Goal: Task Accomplishment & Management: Use online tool/utility

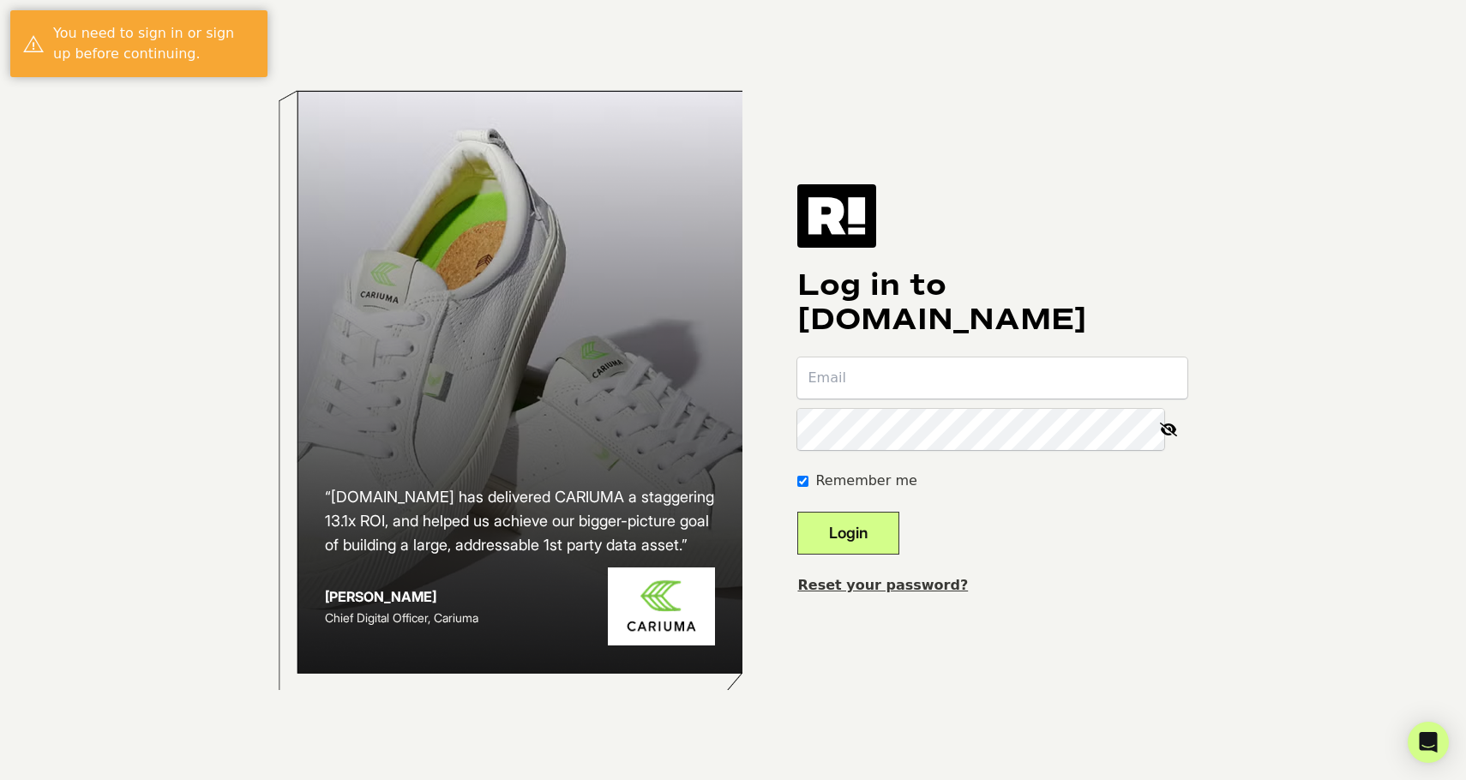
type input "michaelm@seabear.com"
click at [899, 525] on button "Login" at bounding box center [848, 533] width 102 height 43
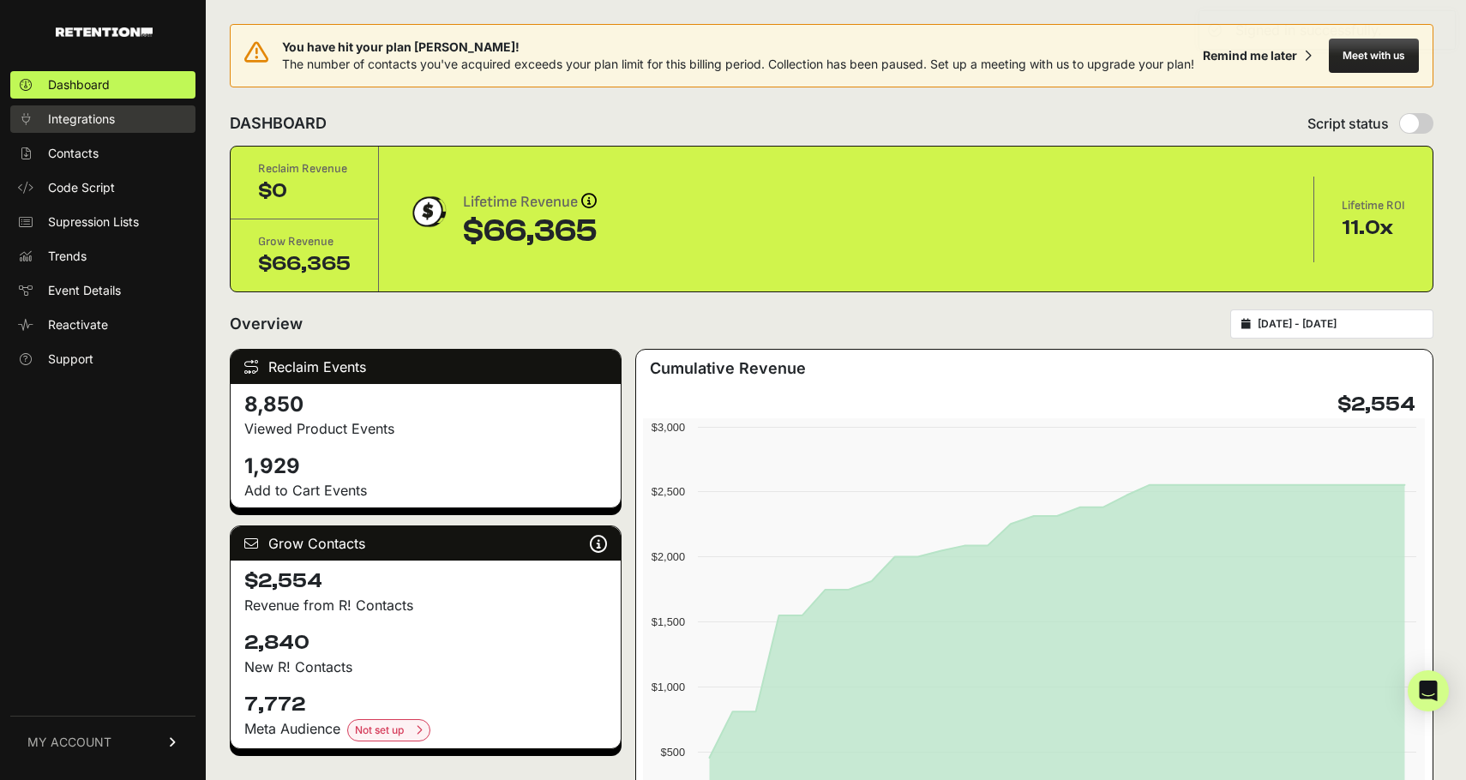
click at [87, 117] on span "Integrations" at bounding box center [81, 119] width 67 height 17
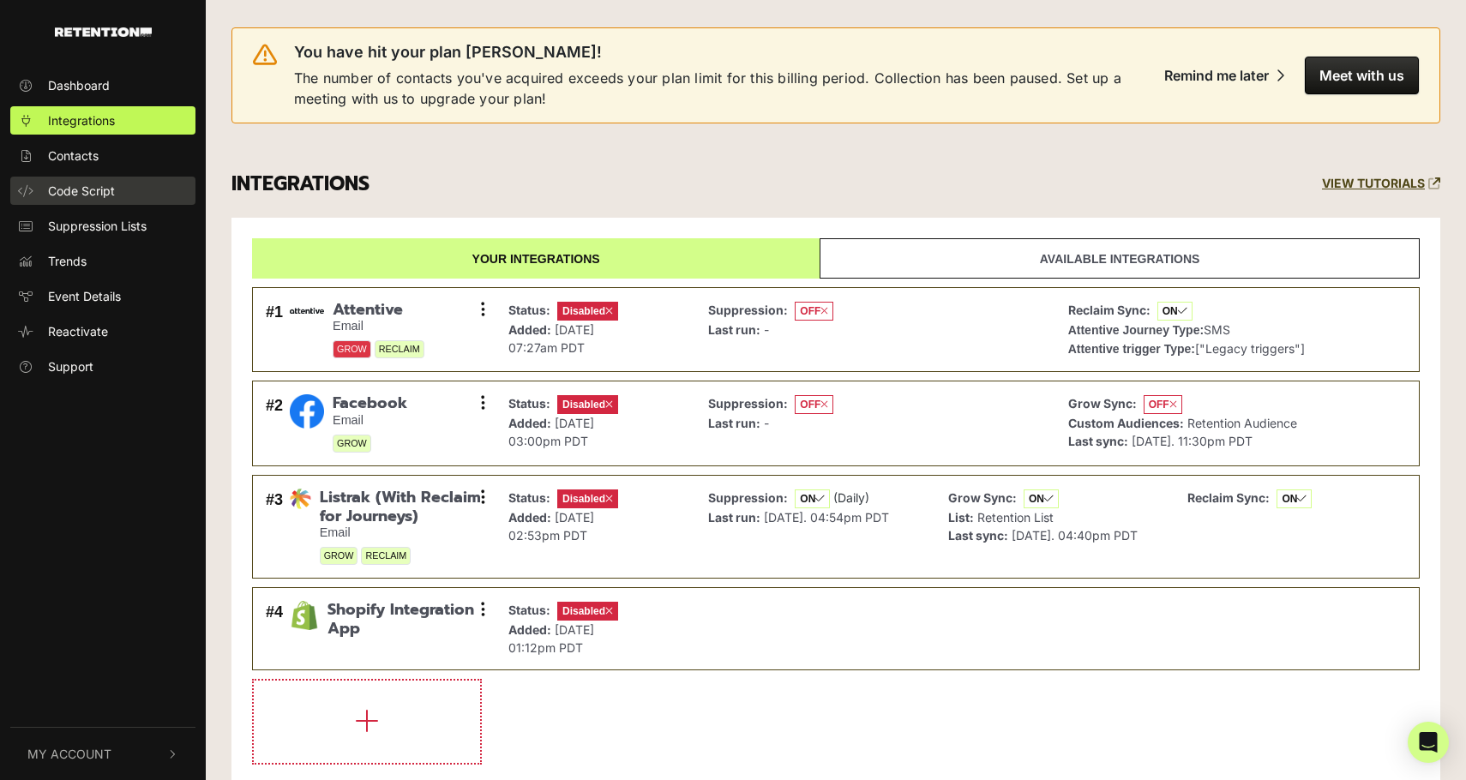
click at [91, 189] on span "Code Script" at bounding box center [81, 191] width 67 height 18
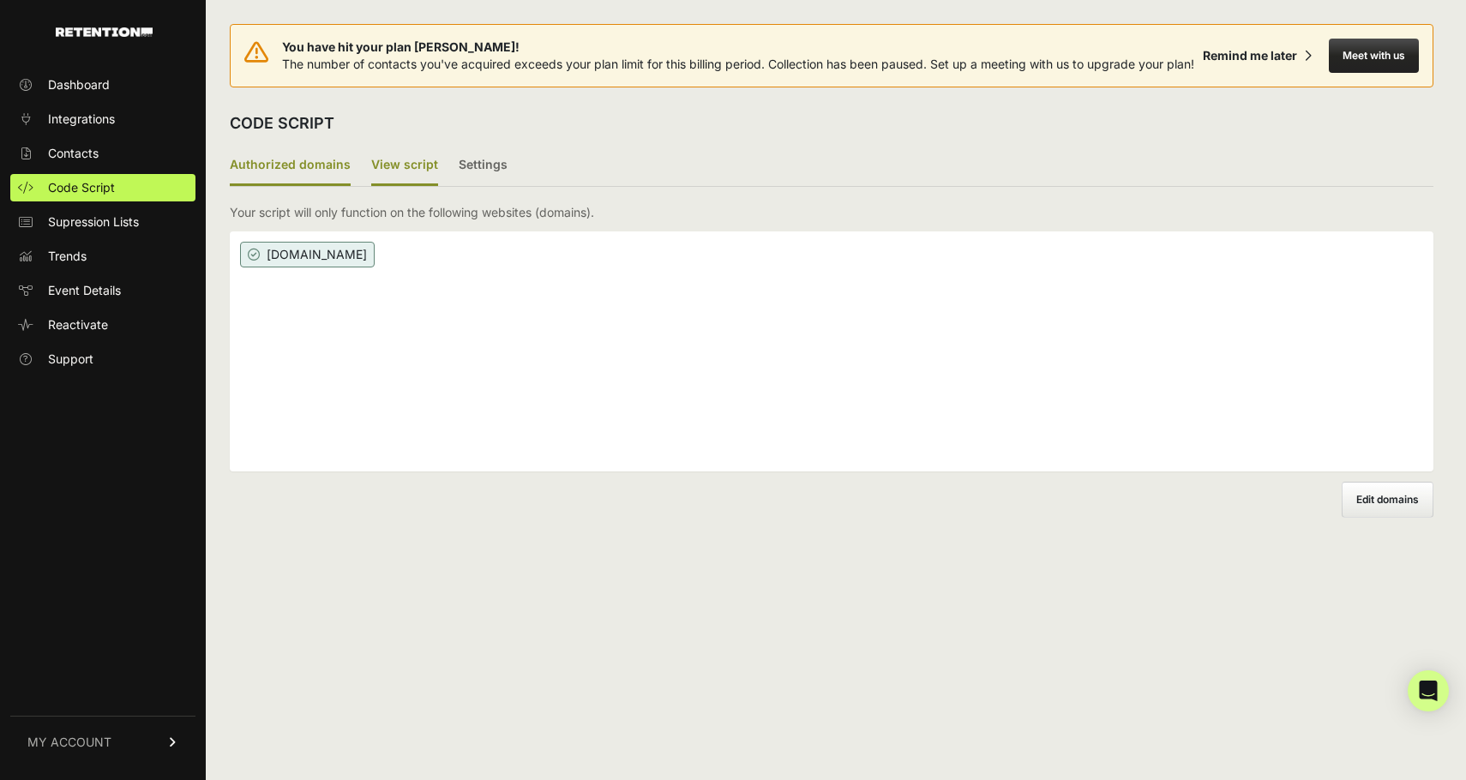
click at [397, 174] on label "View script" at bounding box center [404, 166] width 67 height 40
click at [0, 0] on input "View script" at bounding box center [0, 0] width 0 height 0
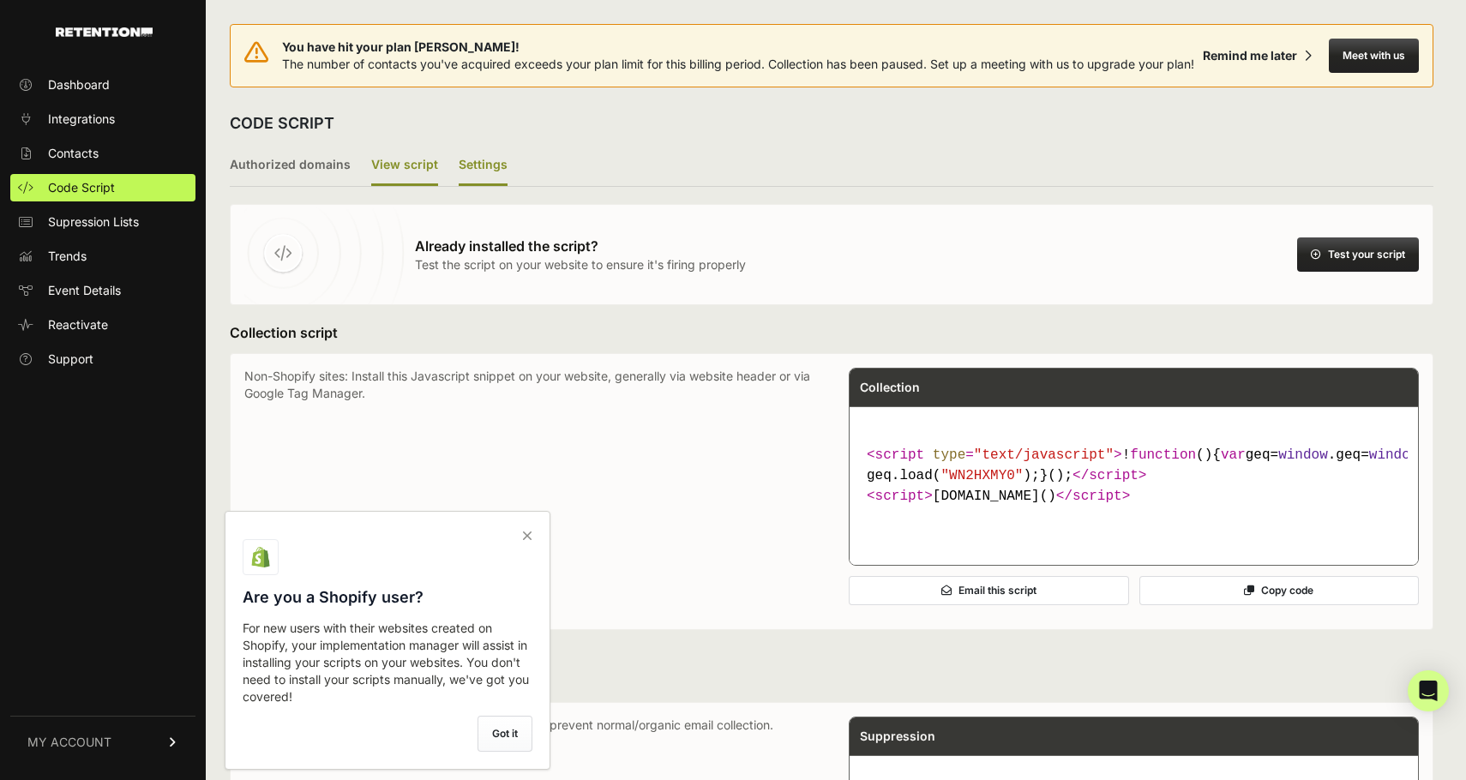
click at [487, 170] on label "Settings" at bounding box center [483, 166] width 49 height 40
click at [0, 0] on input "Settings" at bounding box center [0, 0] width 0 height 0
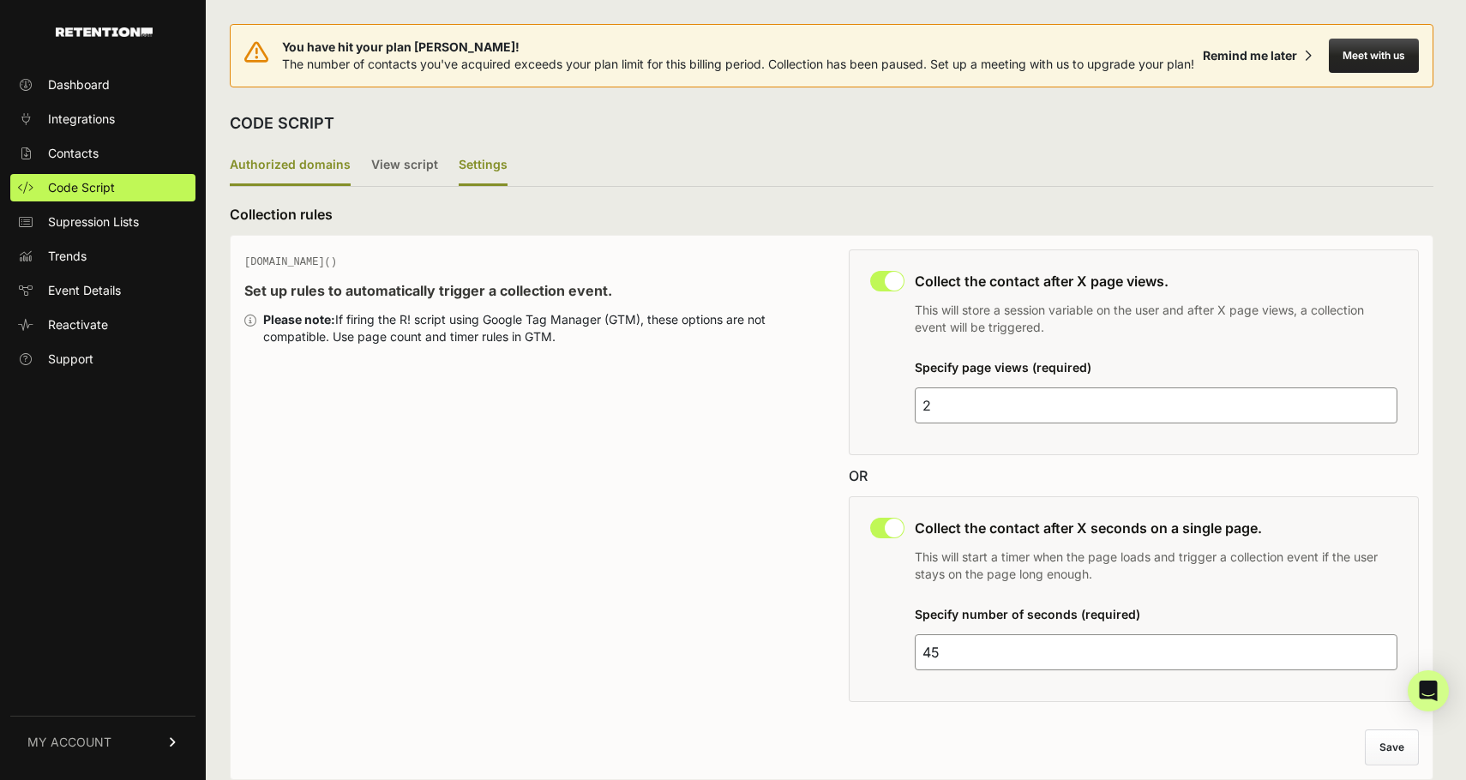
click at [292, 186] on label "Authorized domains" at bounding box center [290, 166] width 121 height 40
click at [0, 0] on input "Authorized domains" at bounding box center [0, 0] width 0 height 0
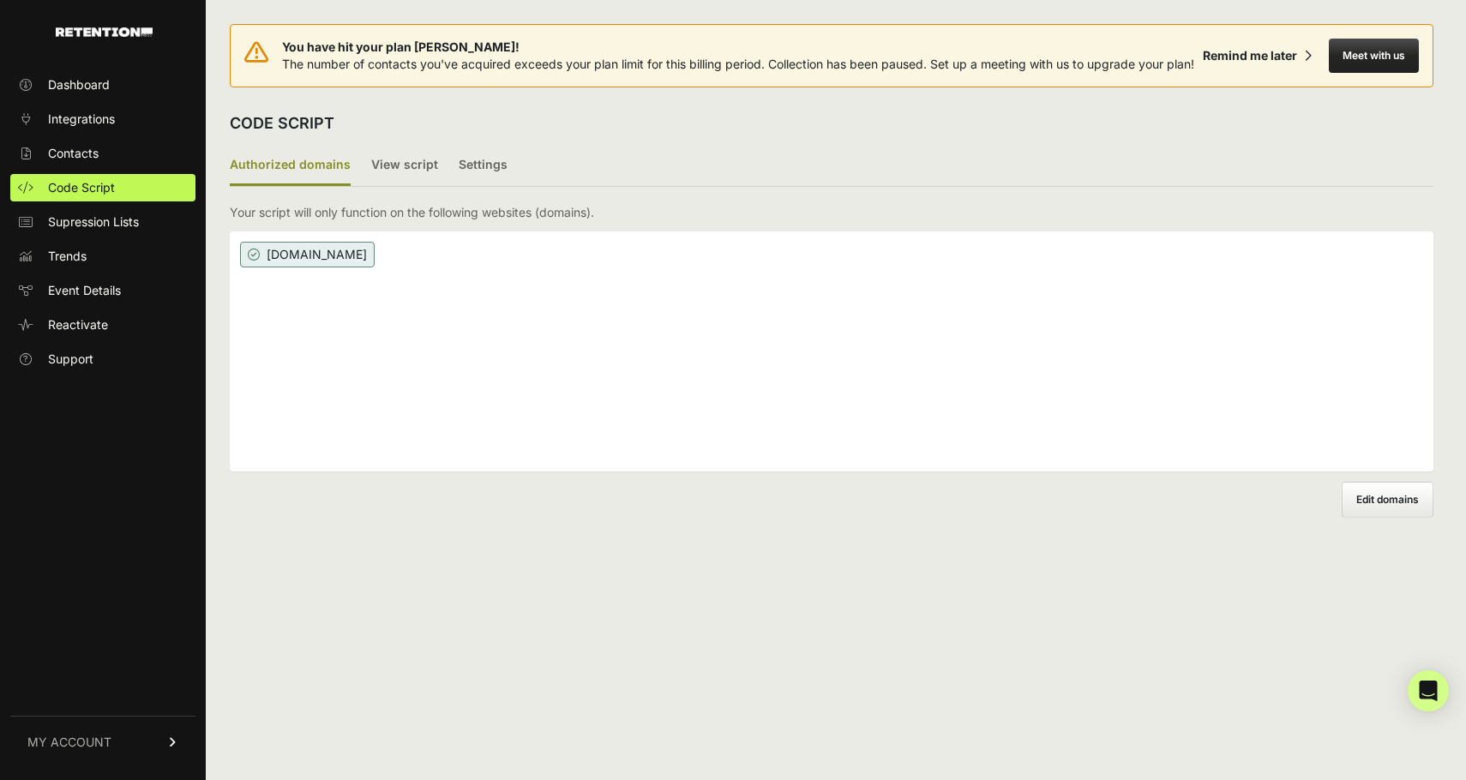
click at [263, 258] on div "[DOMAIN_NAME]" at bounding box center [831, 351] width 1203 height 240
click at [1398, 535] on div "You have hit your plan max! The number of contacts you've acquired exceeds your…" at bounding box center [831, 390] width 1251 height 780
click at [1401, 518] on label "Edit domains" at bounding box center [1387, 500] width 92 height 36
click at [0, 0] on input "Add domain" at bounding box center [0, 0] width 0 height 0
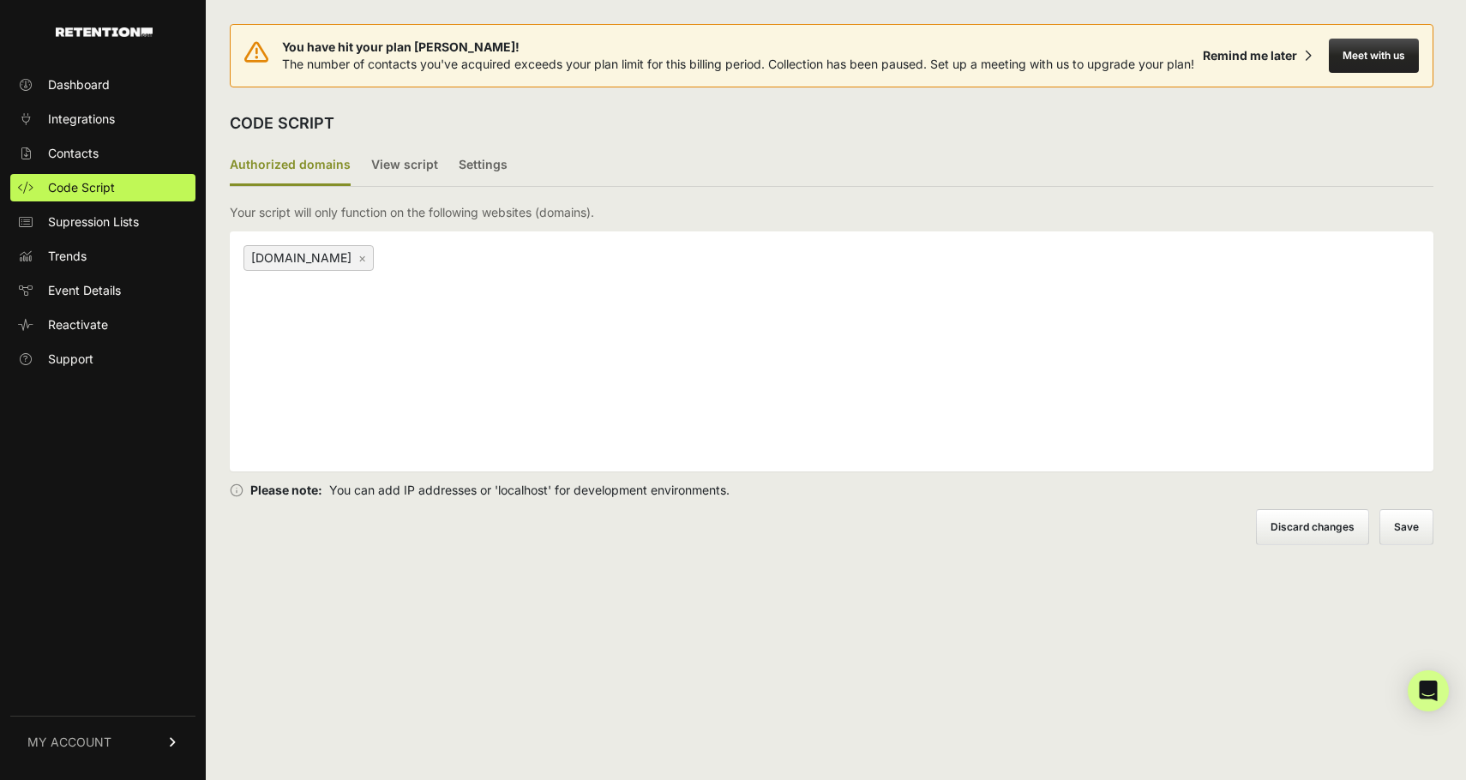
click at [358, 265] on link "×" at bounding box center [362, 257] width 8 height 15
click at [1414, 543] on button "Save" at bounding box center [1406, 527] width 54 height 36
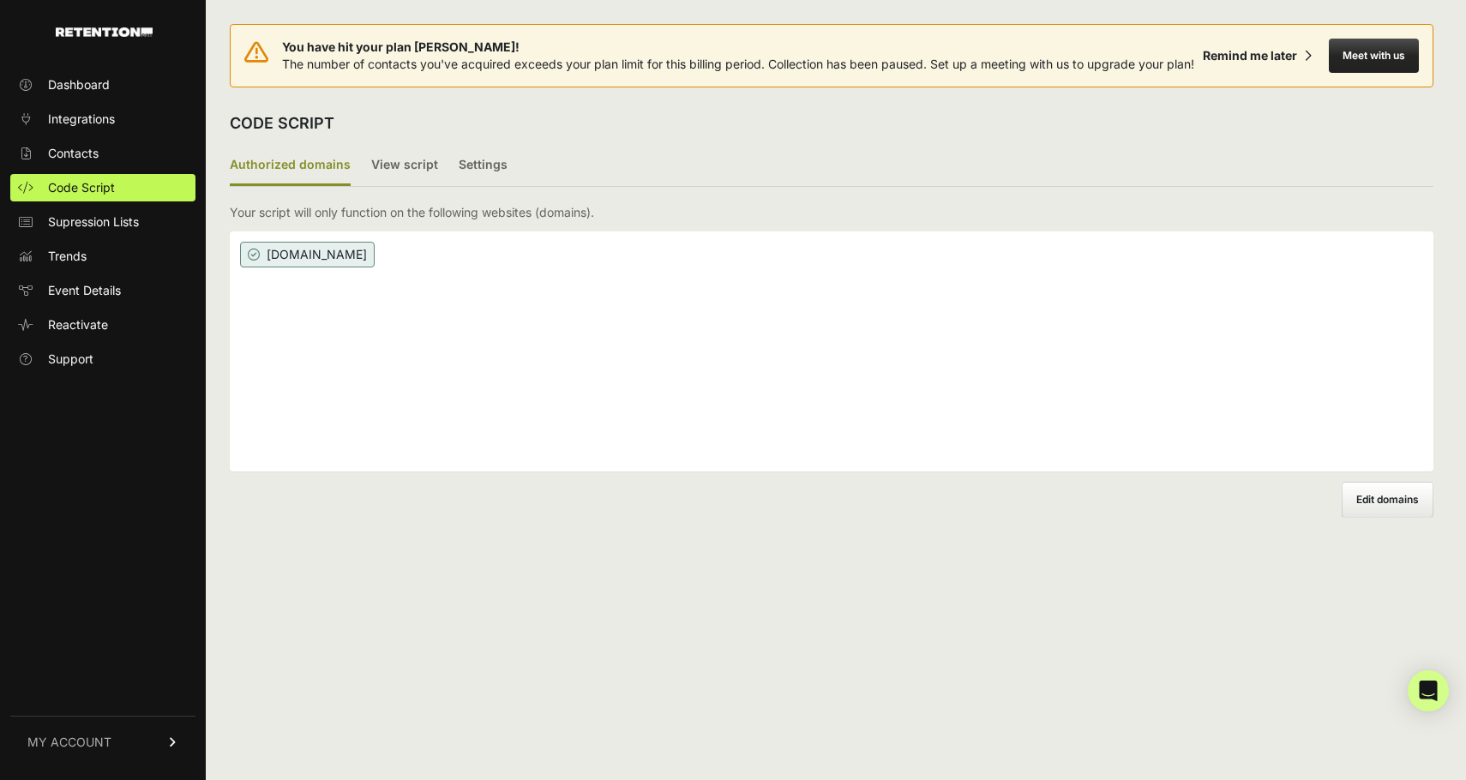
click at [469, 146] on div "CODE SCRIPT" at bounding box center [831, 123] width 1203 height 45
click at [475, 186] on label "Settings" at bounding box center [483, 166] width 49 height 40
click at [0, 0] on input "Settings" at bounding box center [0, 0] width 0 height 0
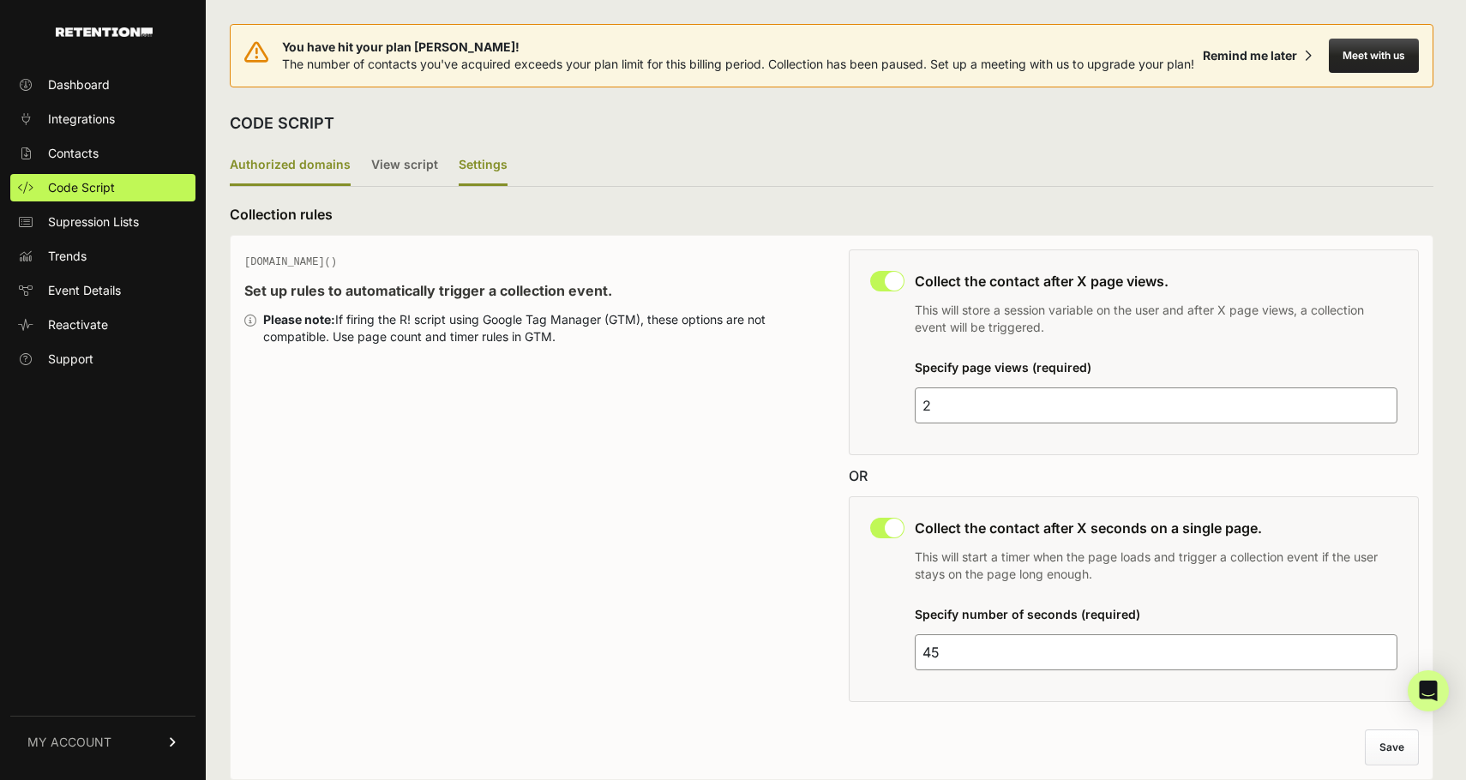
click at [277, 186] on label "Authorized domains" at bounding box center [290, 166] width 121 height 40
click at [0, 0] on input "Authorized domains" at bounding box center [0, 0] width 0 height 0
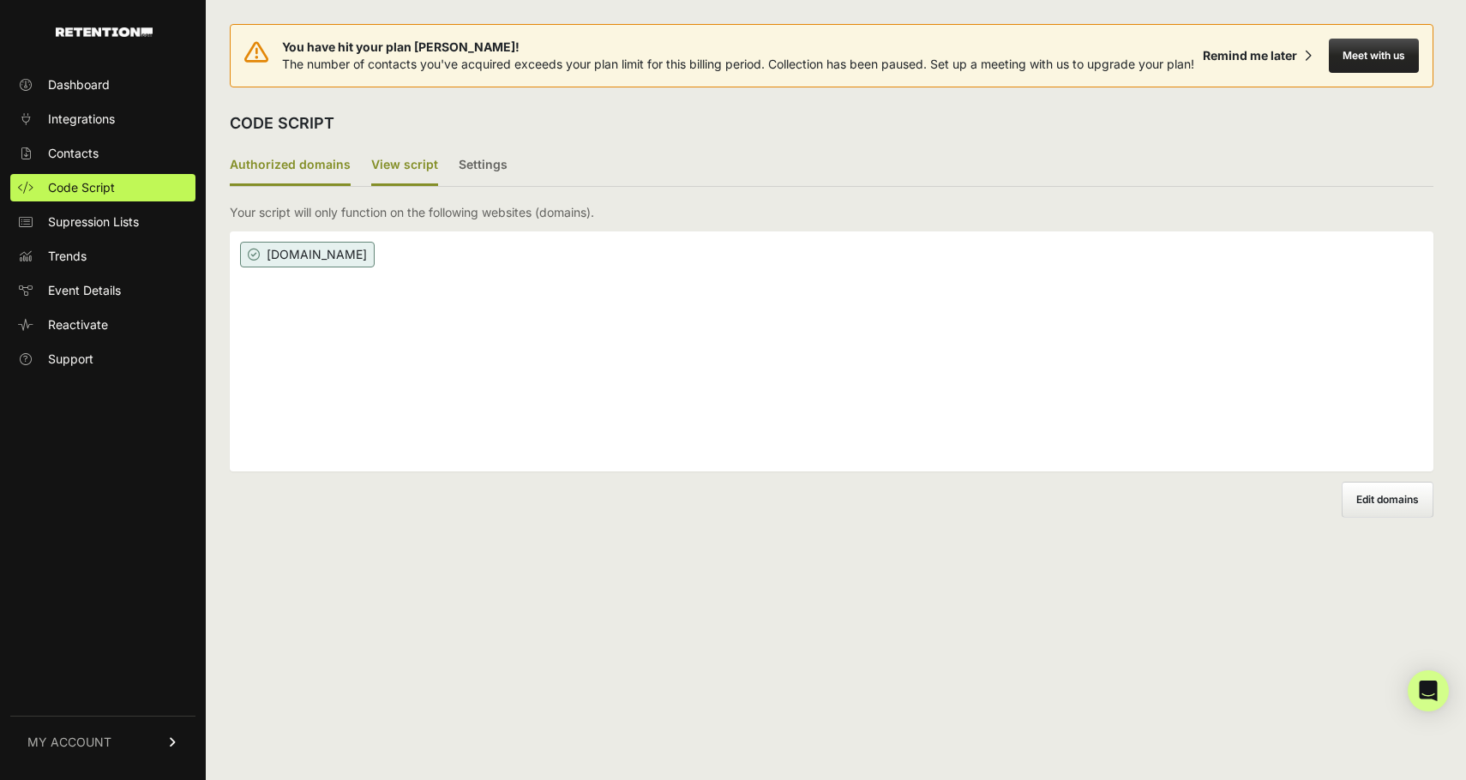
click at [403, 185] on label "View script" at bounding box center [404, 166] width 67 height 40
click at [0, 0] on input "View script" at bounding box center [0, 0] width 0 height 0
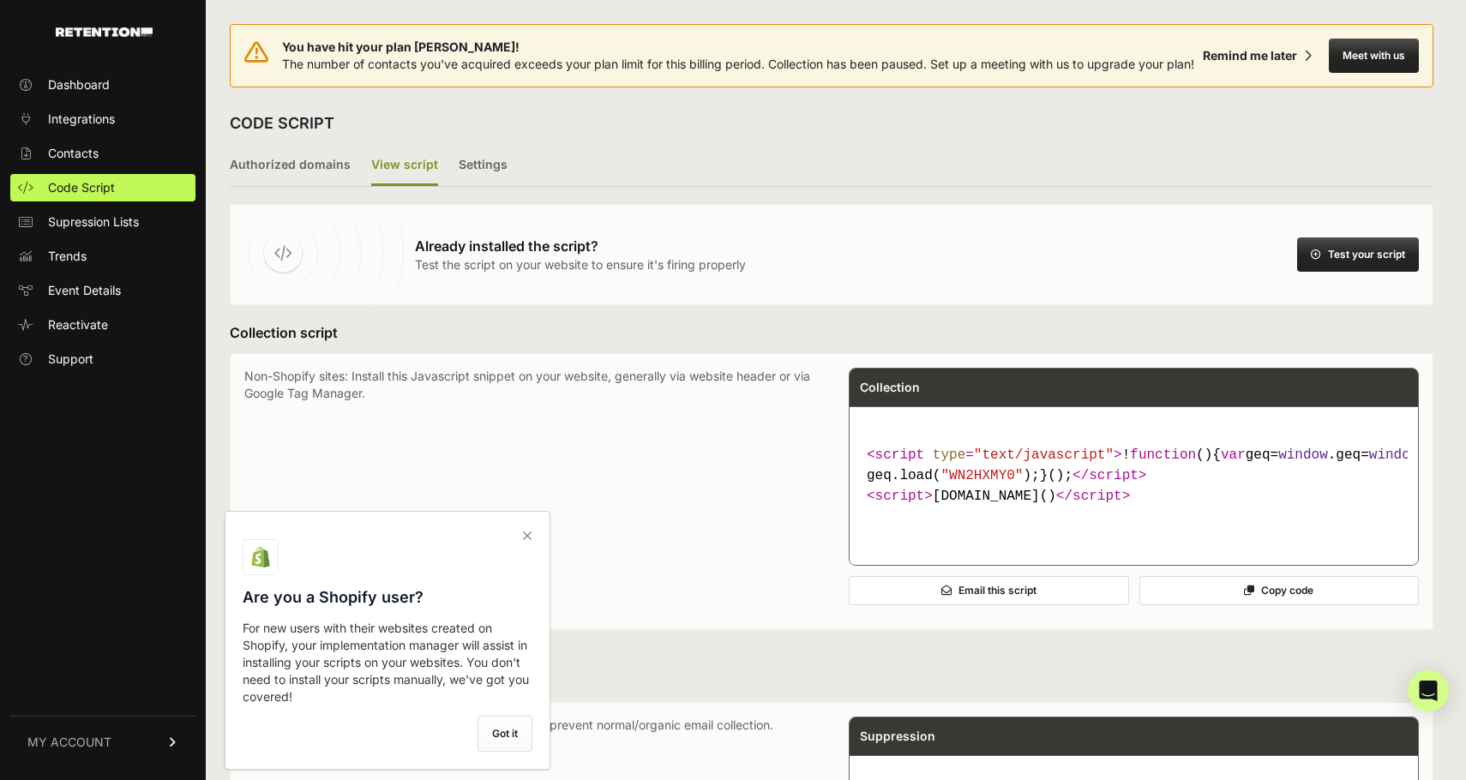
scroll to position [75, 0]
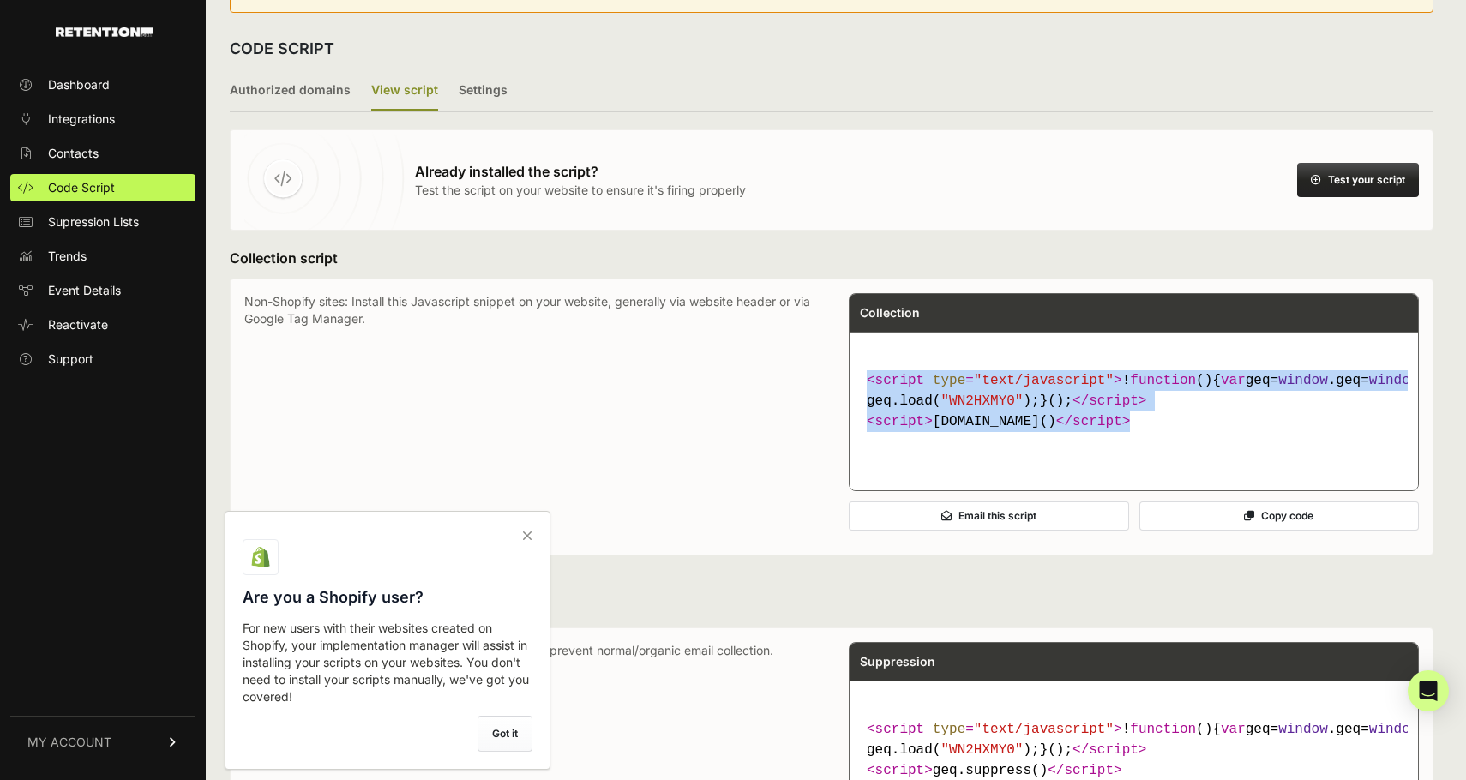
drag, startPoint x: 1095, startPoint y: 473, endPoint x: 867, endPoint y: 403, distance: 237.8
click at [867, 403] on code "< script type = "text/javascript" > ! function ( ) { var geq= window .geq= wind…" at bounding box center [1134, 400] width 548 height 75
click at [1201, 531] on button "Copy code" at bounding box center [1279, 515] width 280 height 29
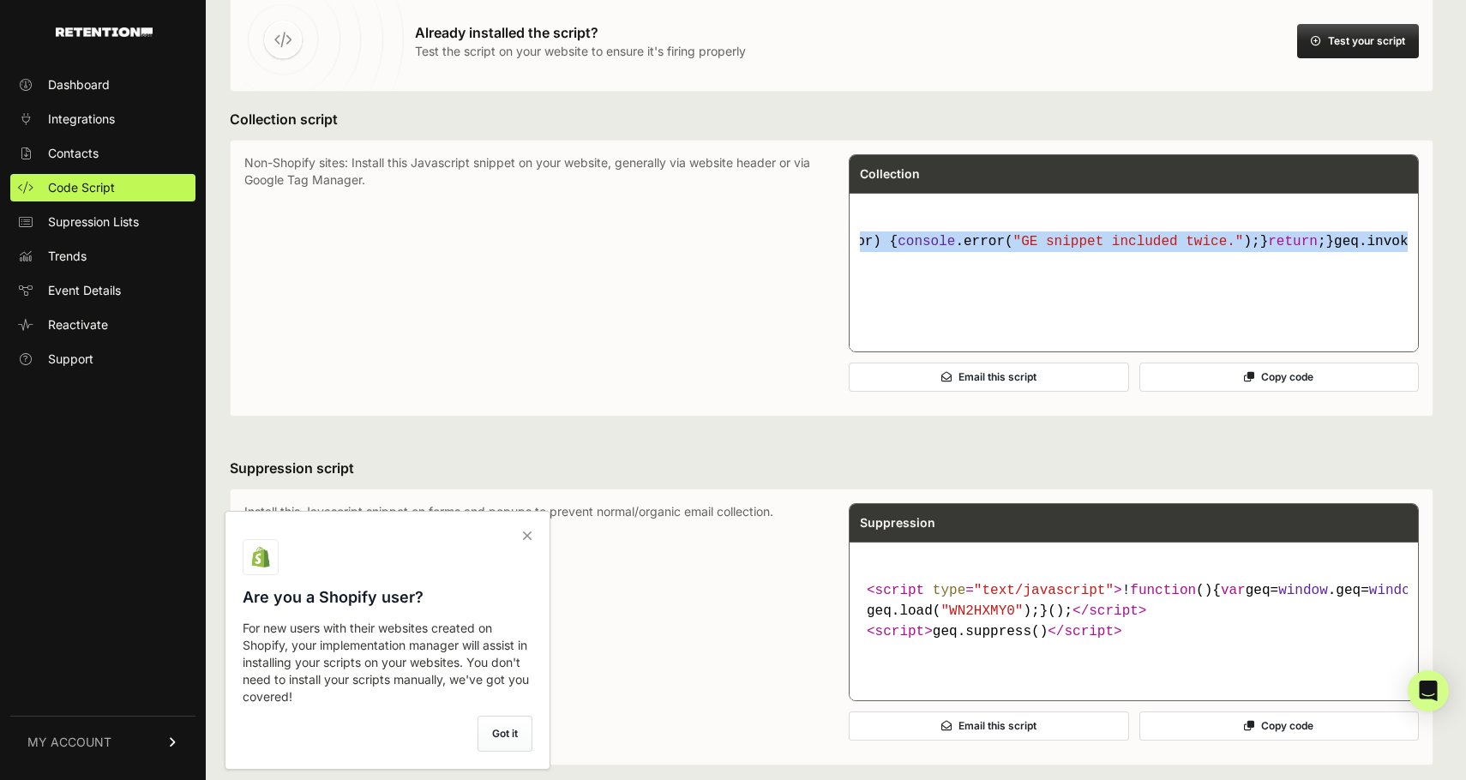
scroll to position [223, 0]
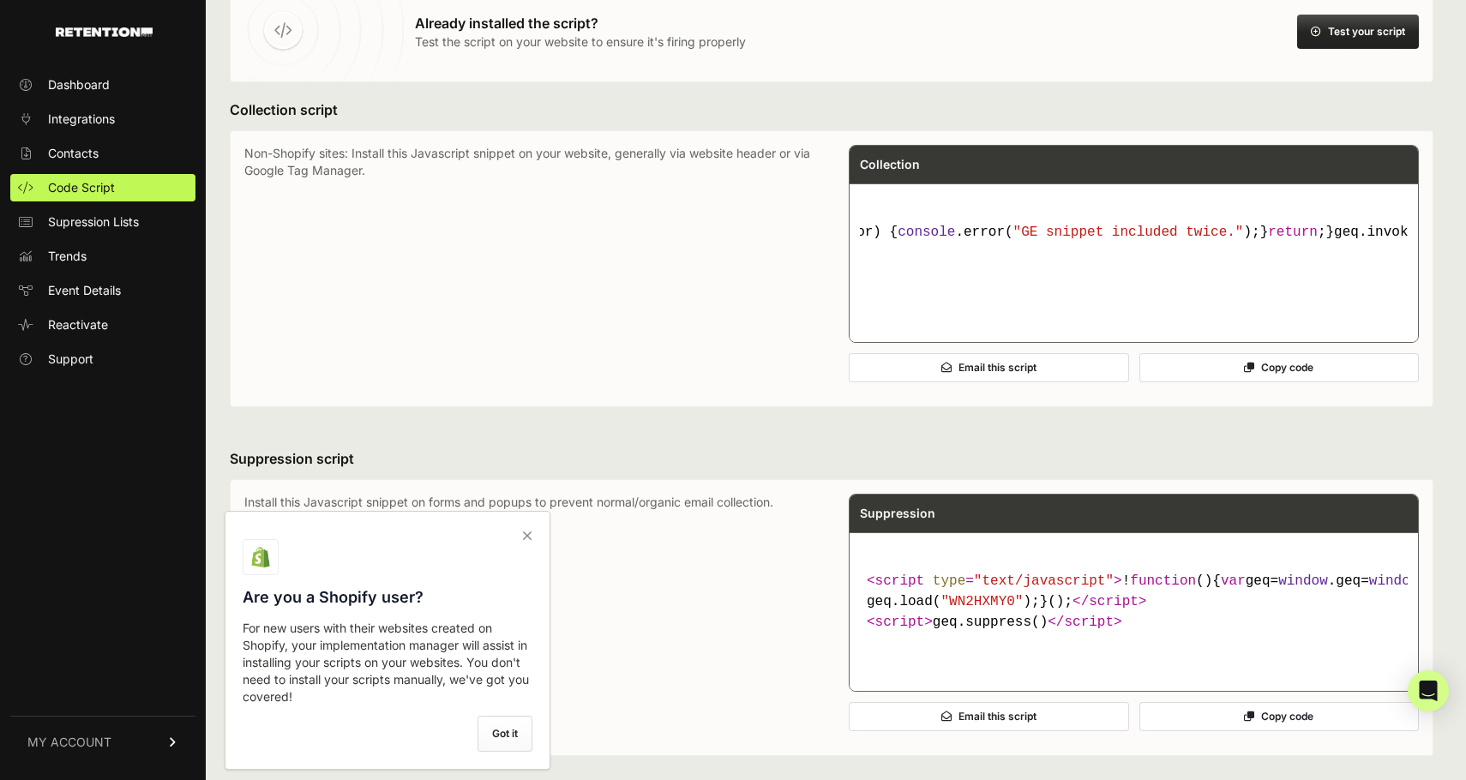
click at [536, 534] on icon at bounding box center [527, 535] width 24 height 27
click at [0, 0] on input "checkbox" at bounding box center [0, 0] width 0 height 0
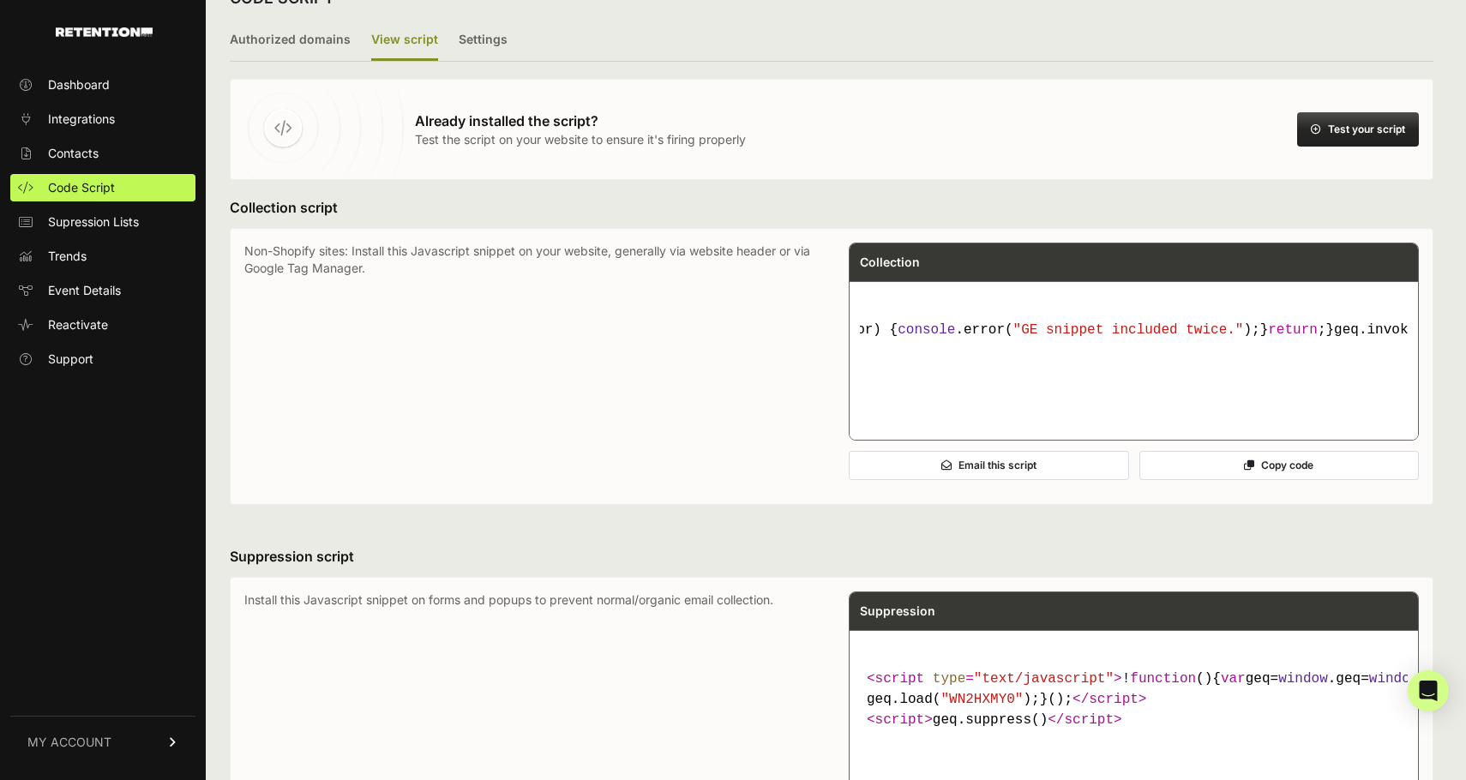
scroll to position [999, 0]
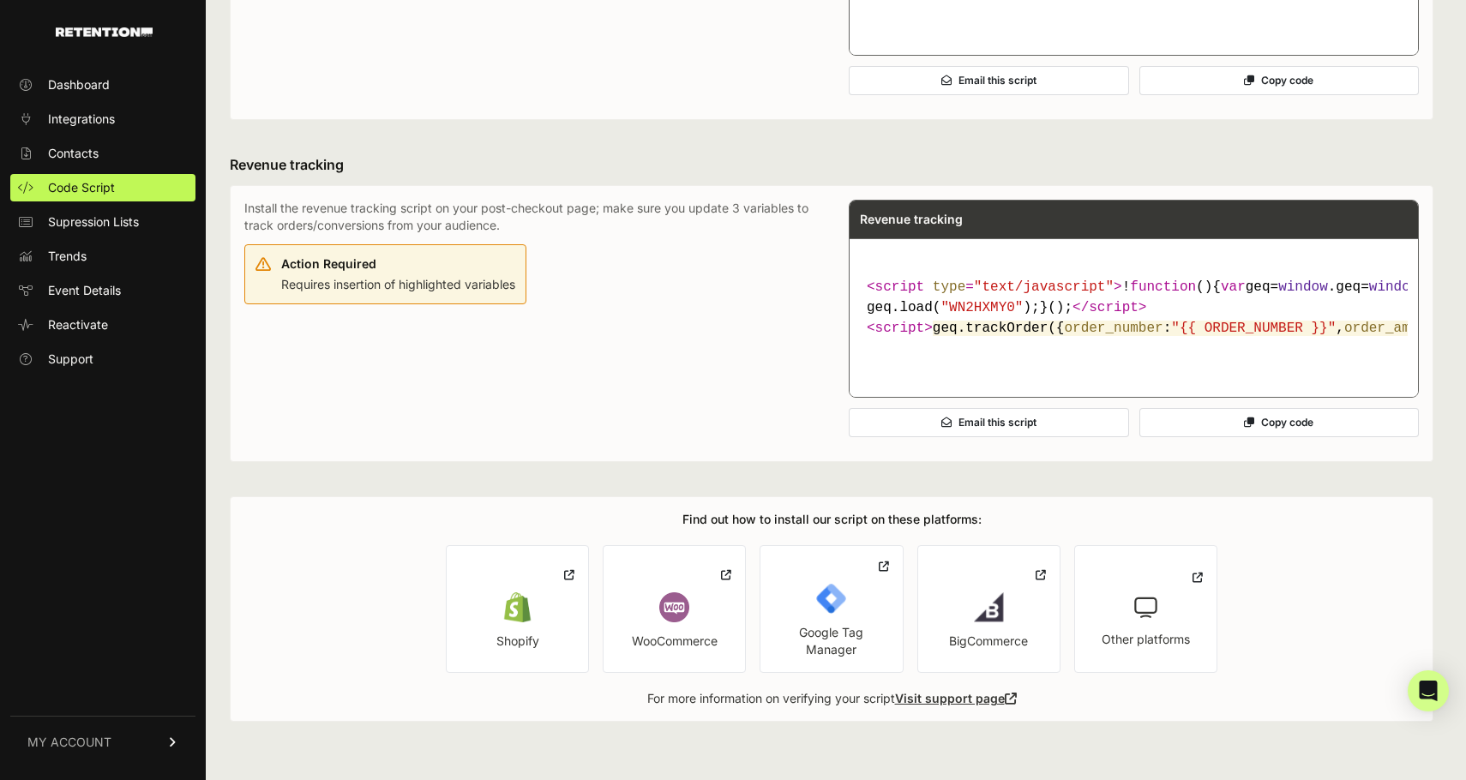
click at [526, 617] on img at bounding box center [517, 607] width 30 height 30
